Goal: Transaction & Acquisition: Purchase product/service

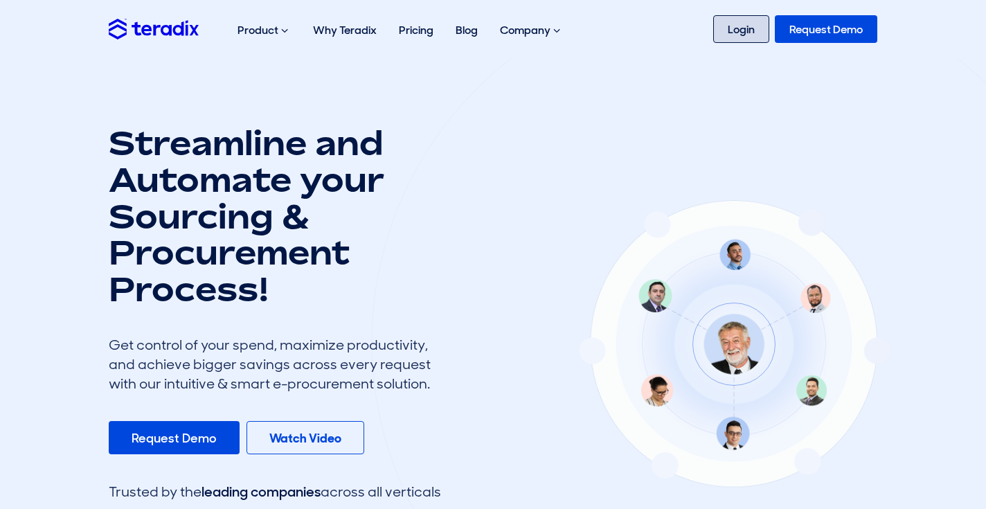
click at [723, 28] on link "Login" at bounding box center [741, 29] width 56 height 28
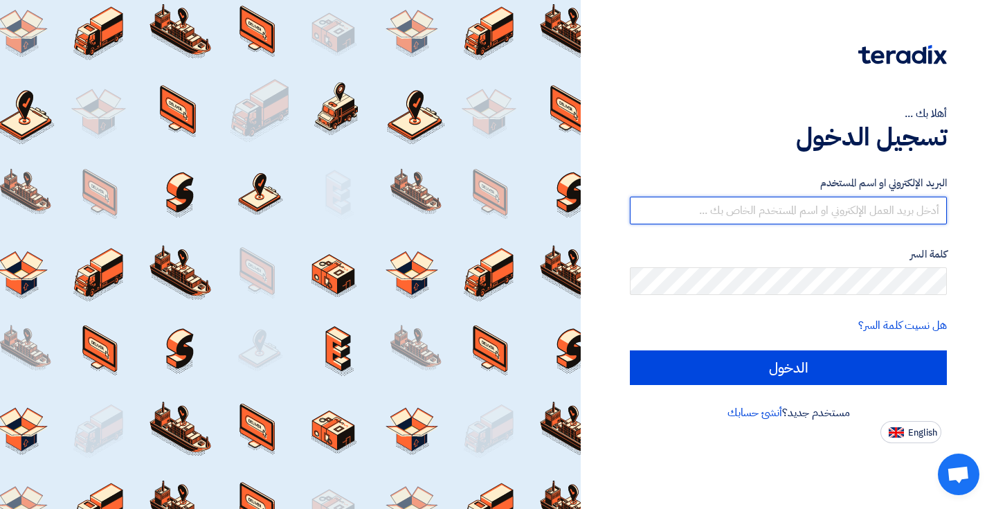
type input "[EMAIL_ADDRESS][DOMAIN_NAME]"
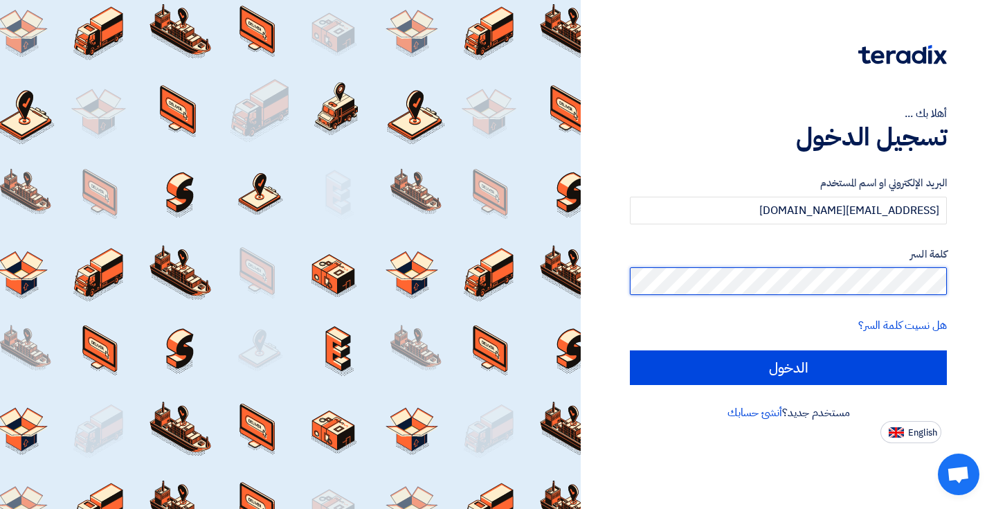
click at [789, 367] on input "الدخول" at bounding box center [788, 367] width 317 height 35
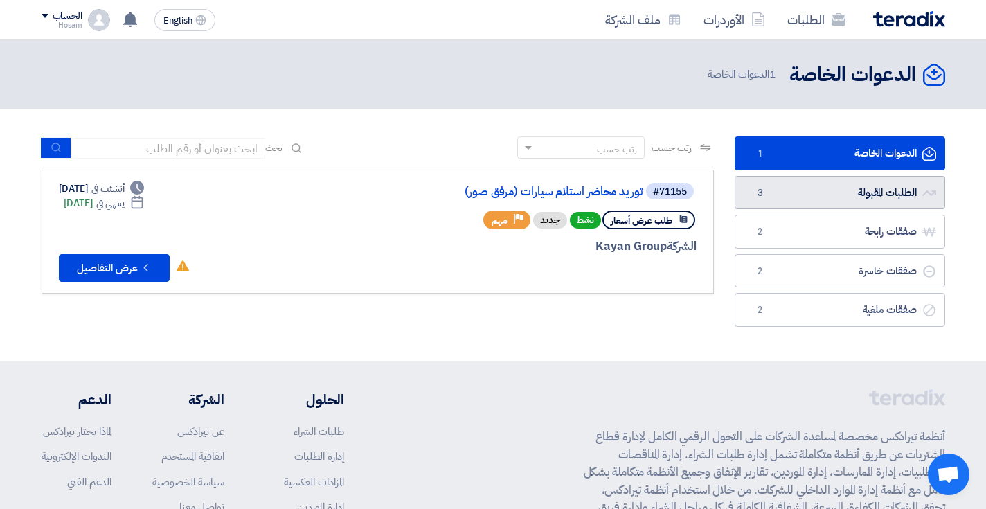
click at [880, 199] on link "الطلبات المقبولة الطلبات المقبولة 3" at bounding box center [840, 193] width 210 height 34
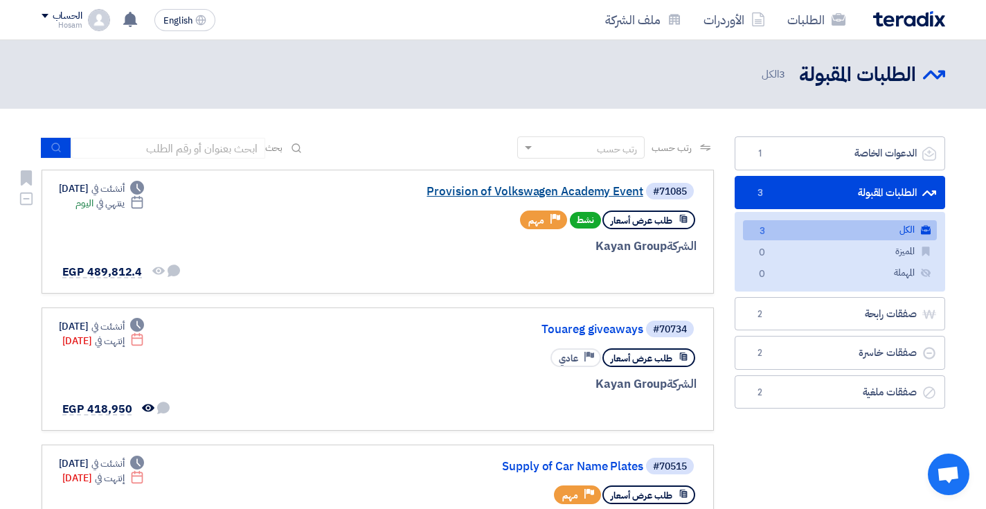
click at [495, 192] on link "Provision of Volkswagen Academy Event" at bounding box center [504, 192] width 277 height 12
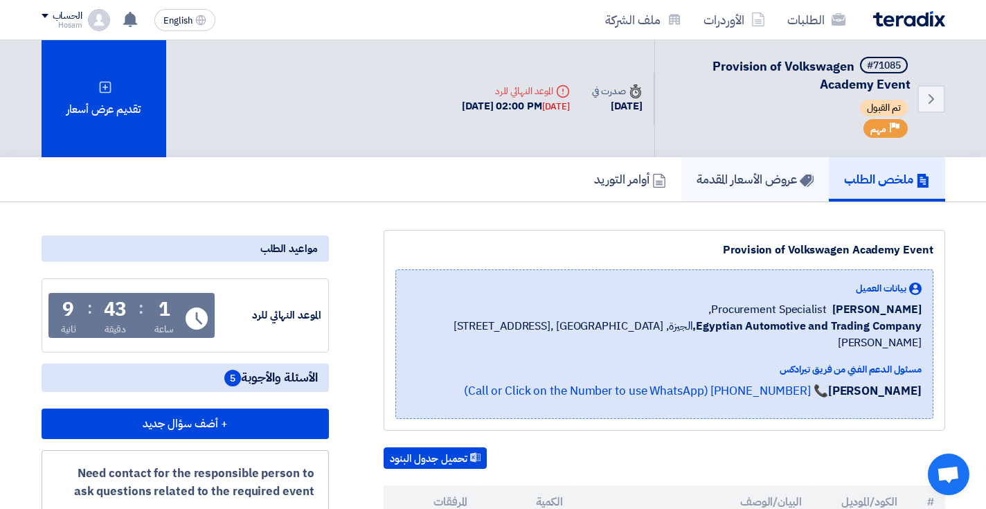
click at [741, 183] on h5 "عروض الأسعار المقدمة" at bounding box center [755, 179] width 117 height 16
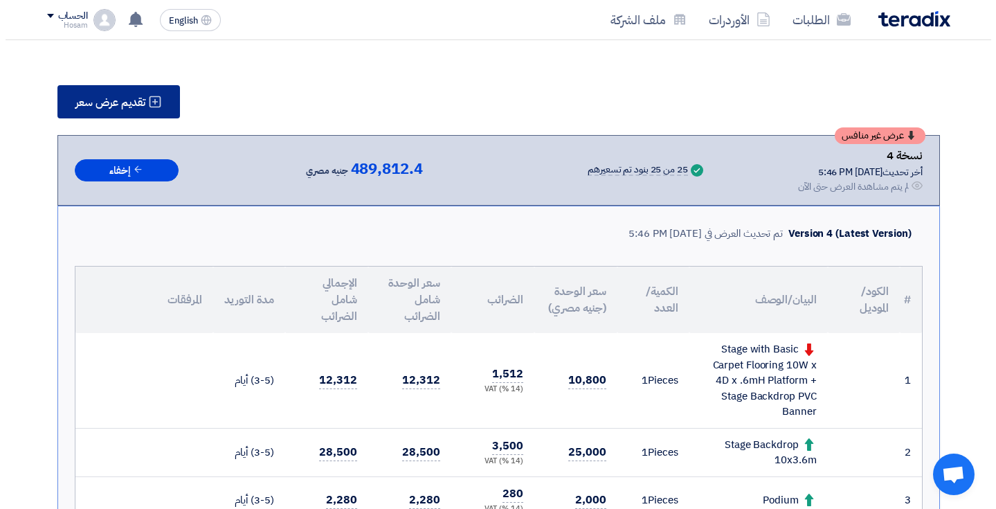
scroll to position [118, 0]
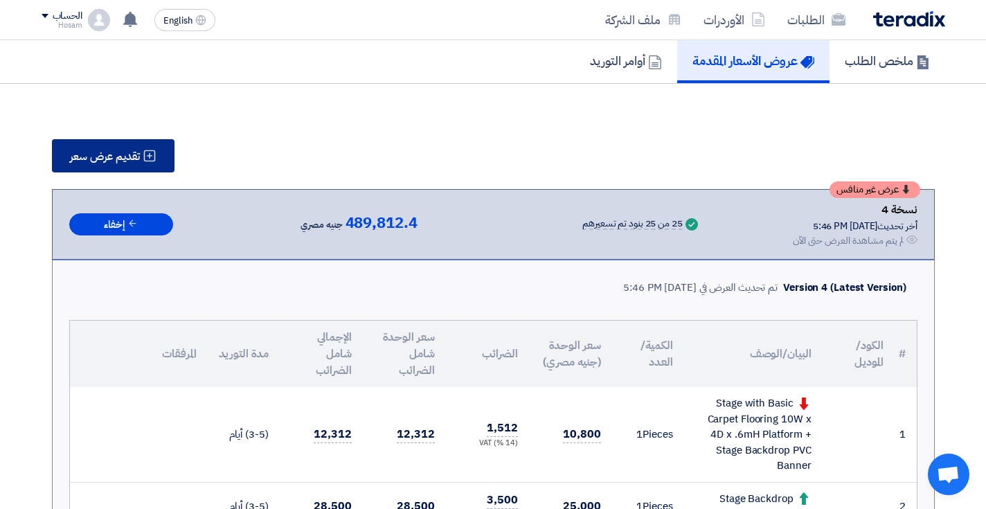
click at [114, 159] on span "تقديم عرض سعر" at bounding box center [105, 156] width 70 height 11
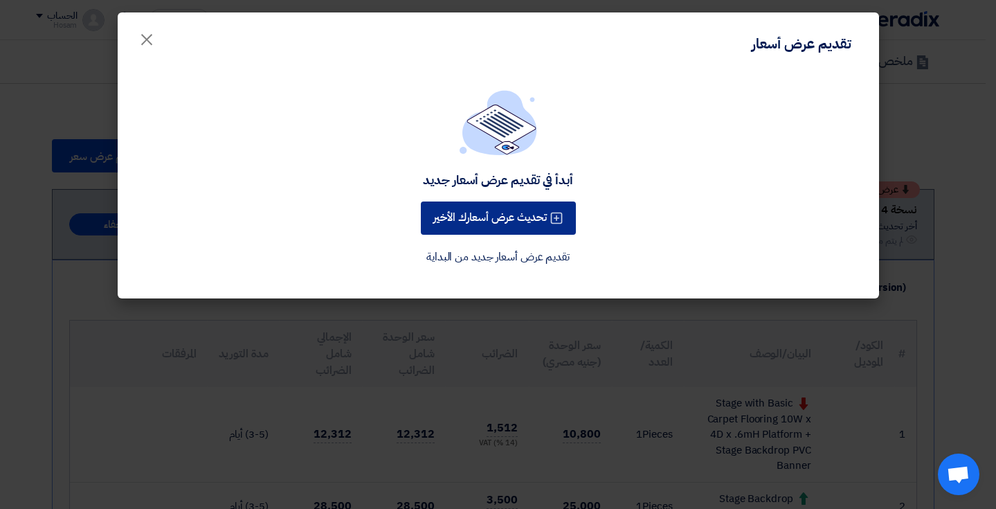
click at [502, 228] on button "تحديث عرض أسعارك الأخير" at bounding box center [498, 217] width 155 height 33
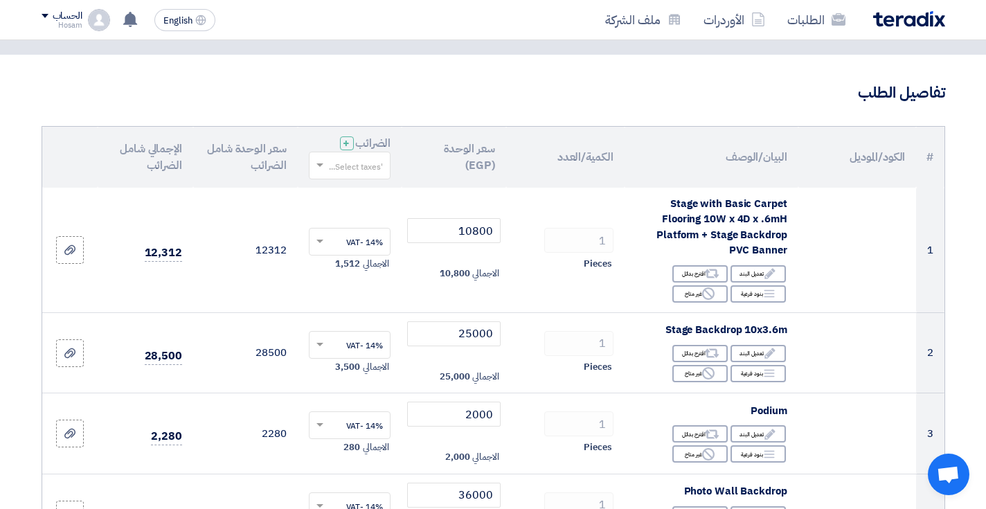
scroll to position [80, 0]
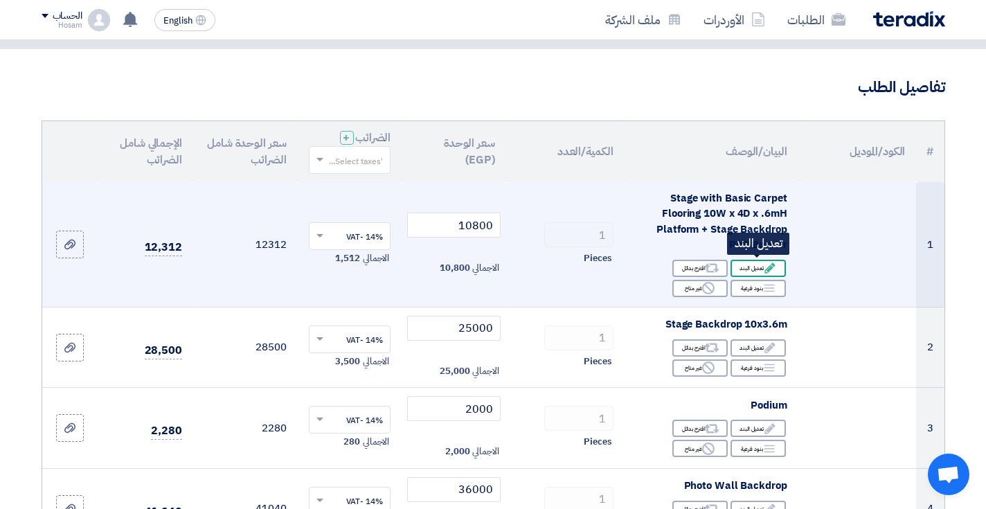
click at [749, 266] on div "Edit تعديل البند" at bounding box center [757, 268] width 55 height 17
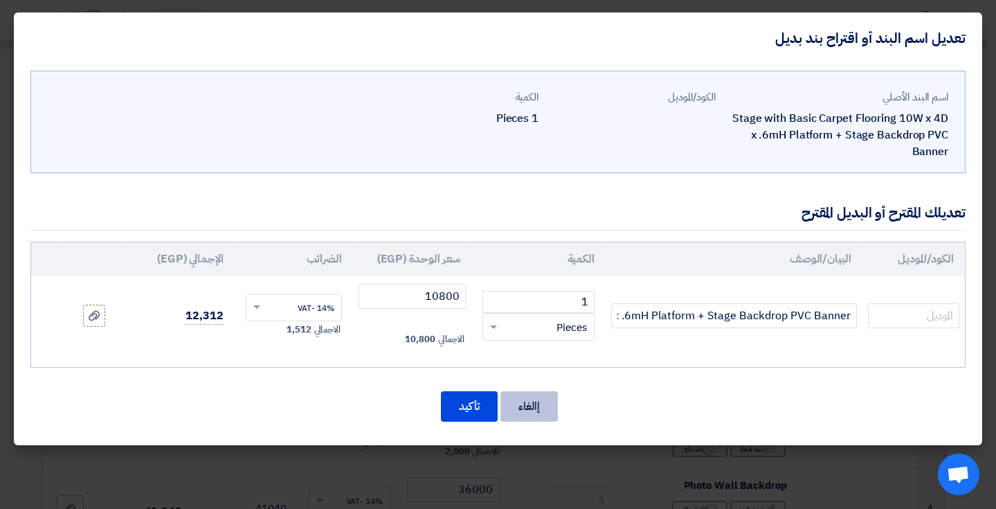
click at [537, 405] on button "إالغاء" at bounding box center [529, 406] width 57 height 30
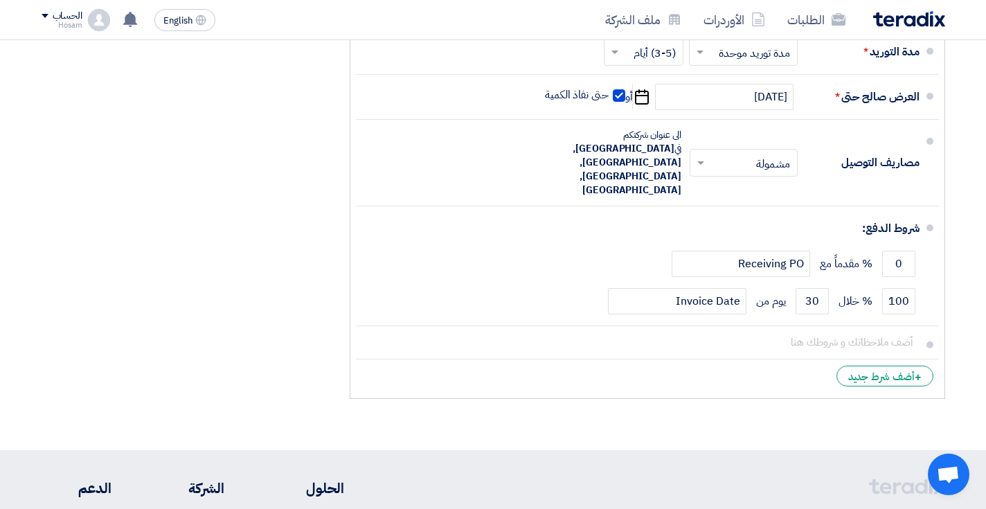
scroll to position [3191, 0]
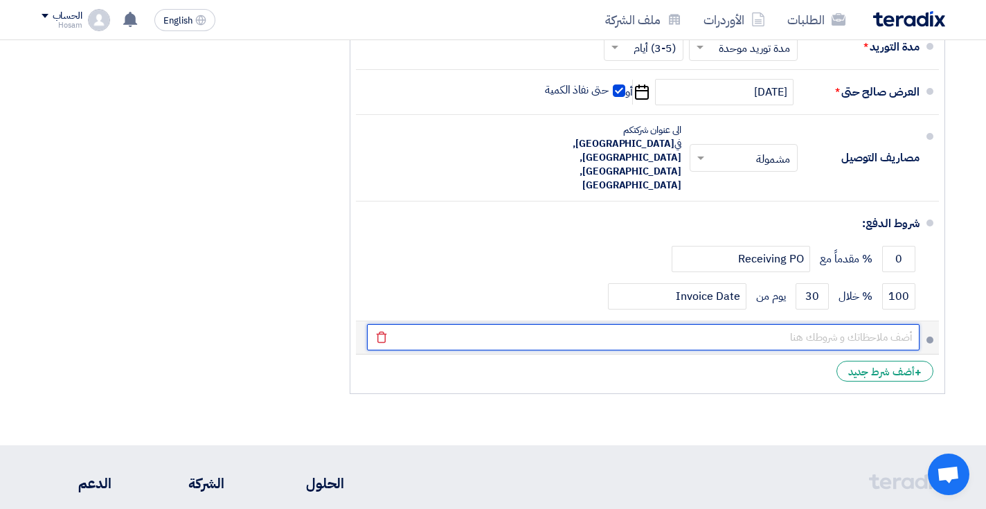
click at [802, 324] on input "text" at bounding box center [643, 337] width 553 height 26
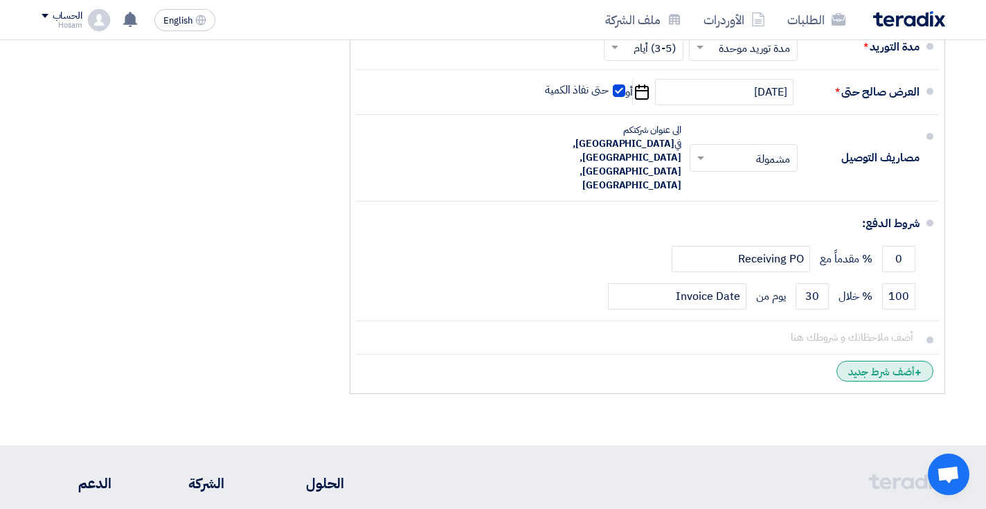
click at [908, 361] on div "+ أضف شرط جديد" at bounding box center [884, 371] width 97 height 21
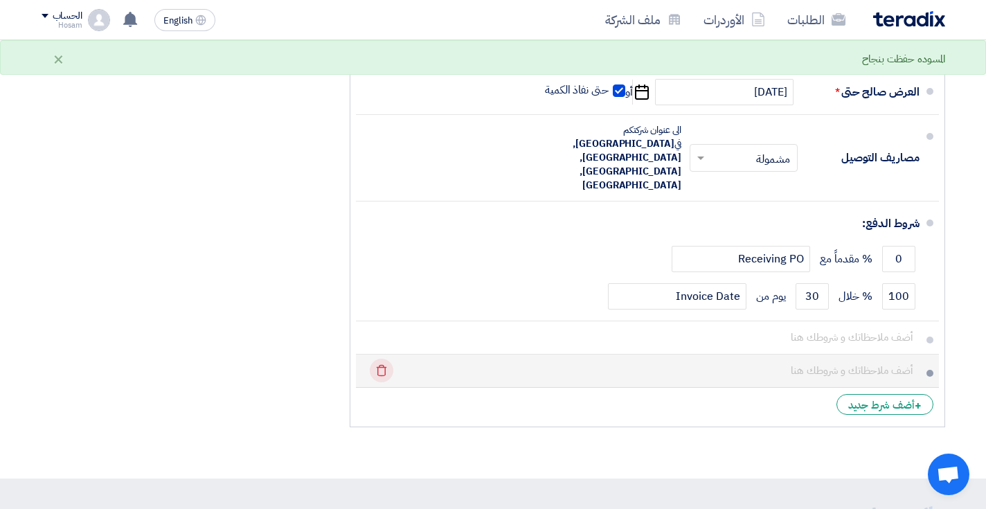
click at [386, 359] on icon "Delete" at bounding box center [382, 371] width 24 height 24
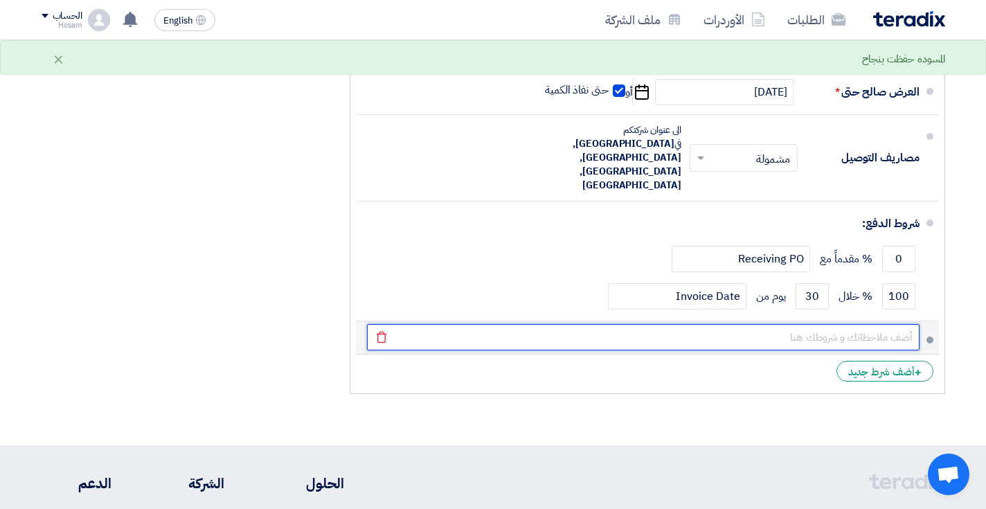
click at [627, 324] on input "text" at bounding box center [643, 337] width 553 height 26
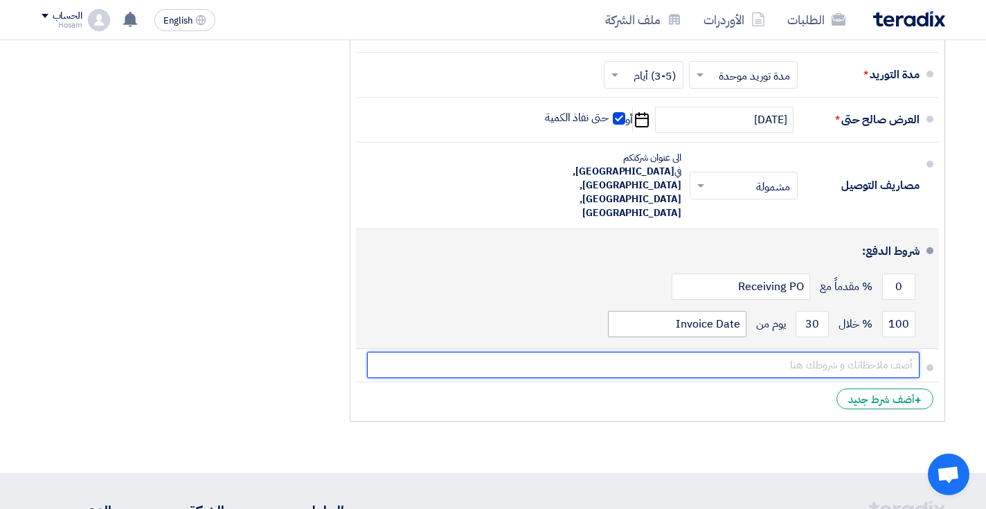
scroll to position [3179, 0]
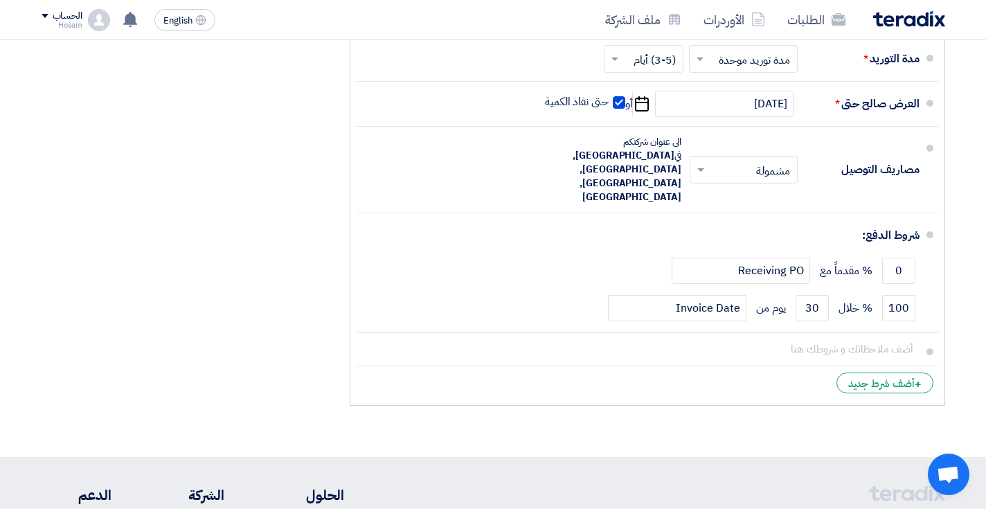
click at [279, 189] on div "ملخص [PERSON_NAME] المجموع الجزئي جنيه مصري 429,660 تكلفه التوصيل" at bounding box center [185, 4] width 308 height 816
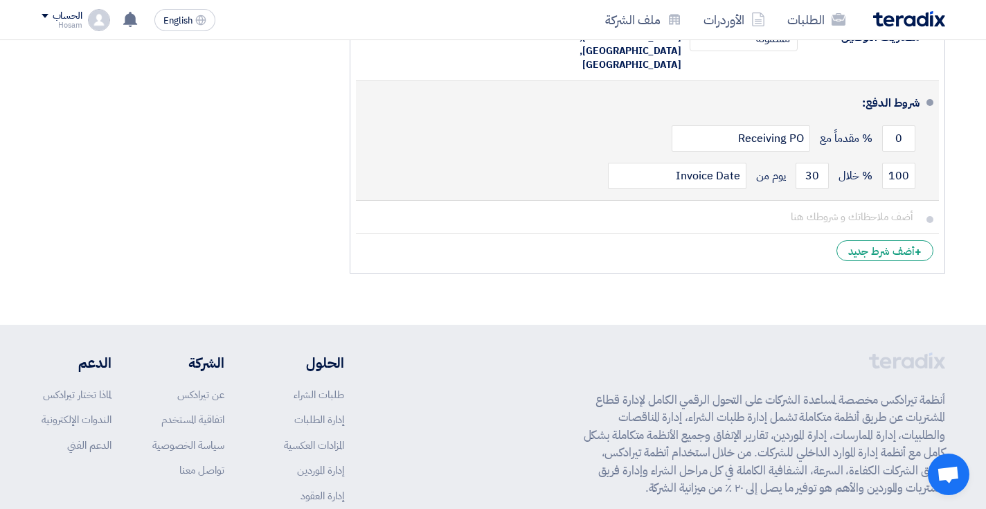
scroll to position [3307, 0]
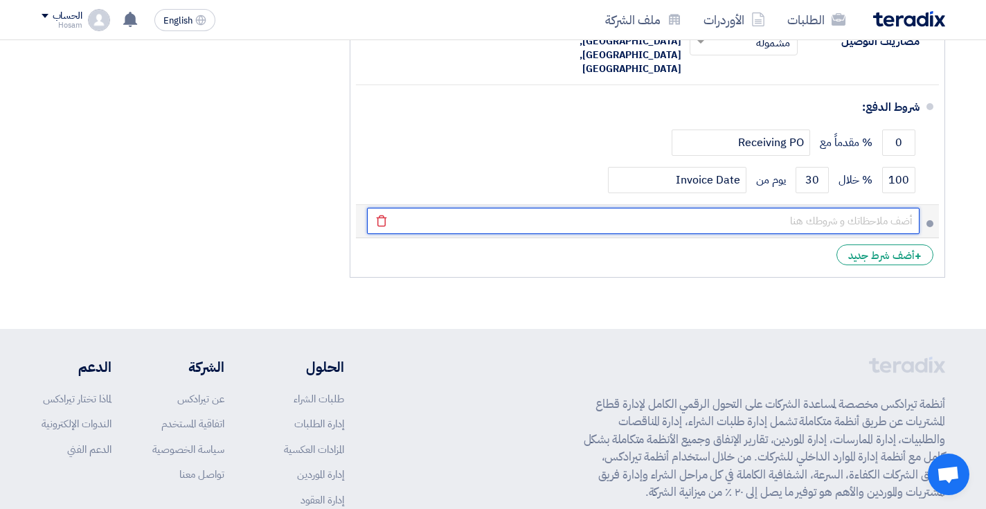
click at [811, 208] on input "text" at bounding box center [643, 221] width 553 height 26
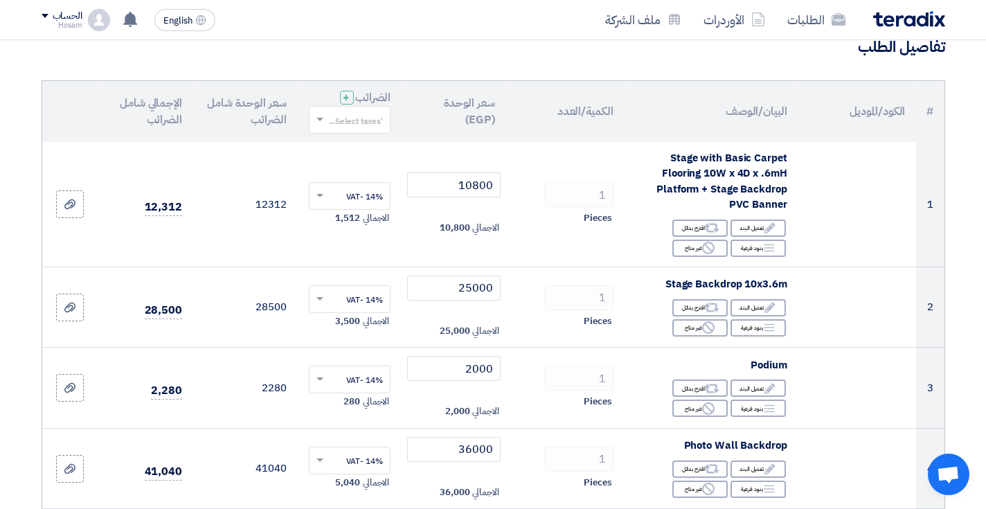
scroll to position [122, 0]
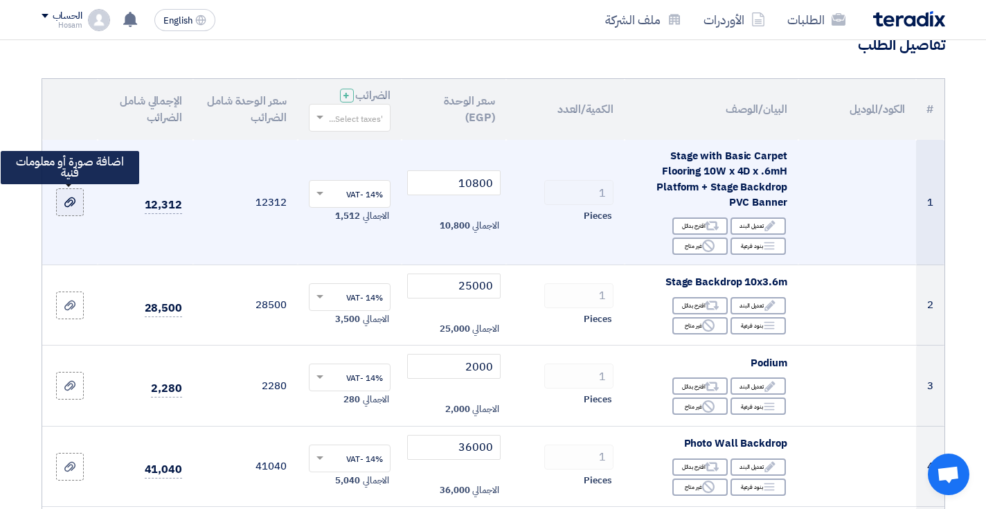
click at [68, 203] on icon at bounding box center [69, 202] width 11 height 11
click at [0, 0] on input "file" at bounding box center [0, 0] width 0 height 0
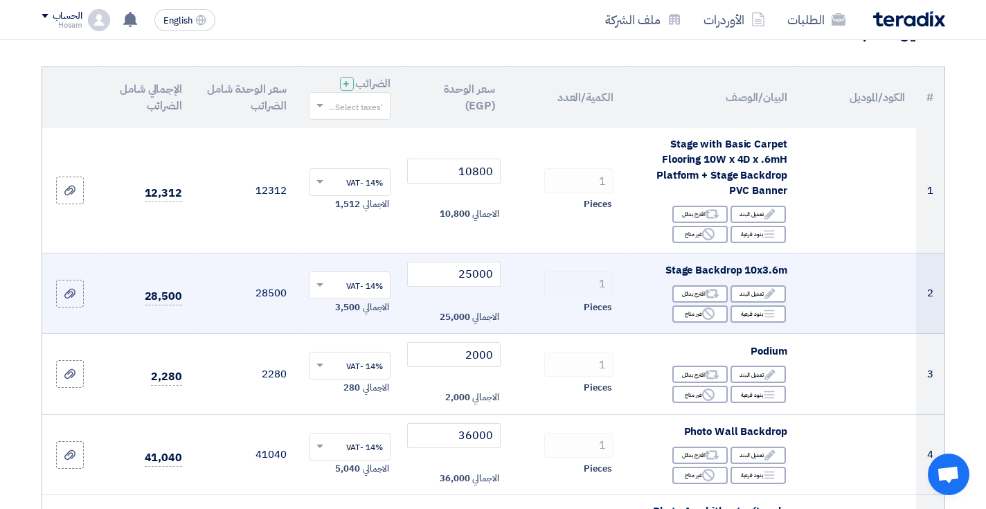
scroll to position [161, 0]
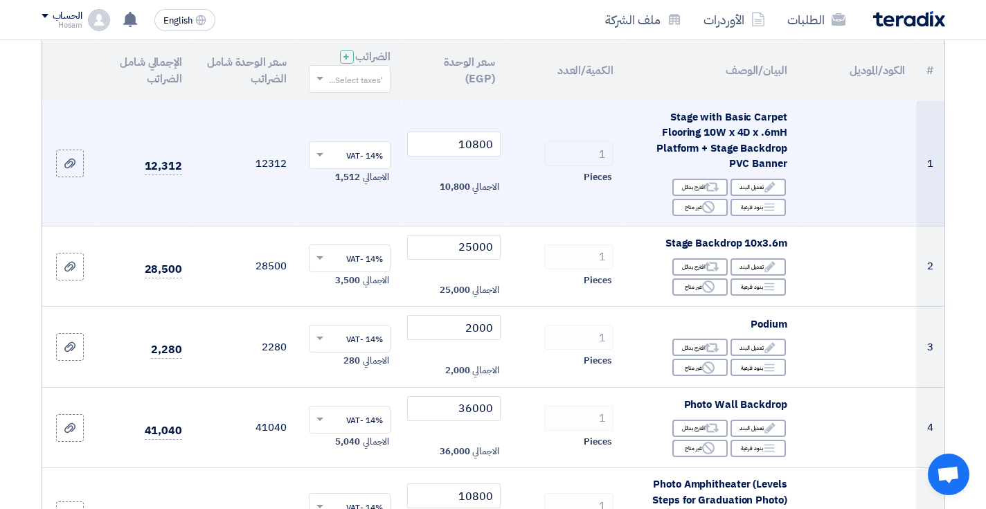
click at [283, 222] on td "12312" at bounding box center [245, 163] width 105 height 125
